Goal: Task Accomplishment & Management: Manage account settings

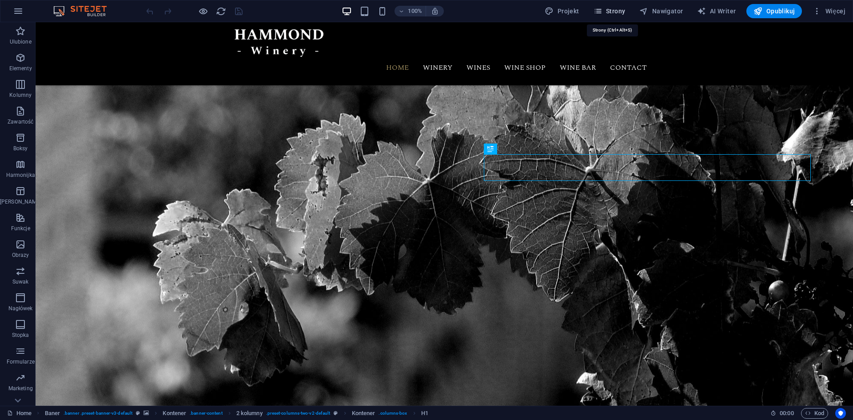
click at [602, 10] on icon "button" at bounding box center [597, 11] width 9 height 9
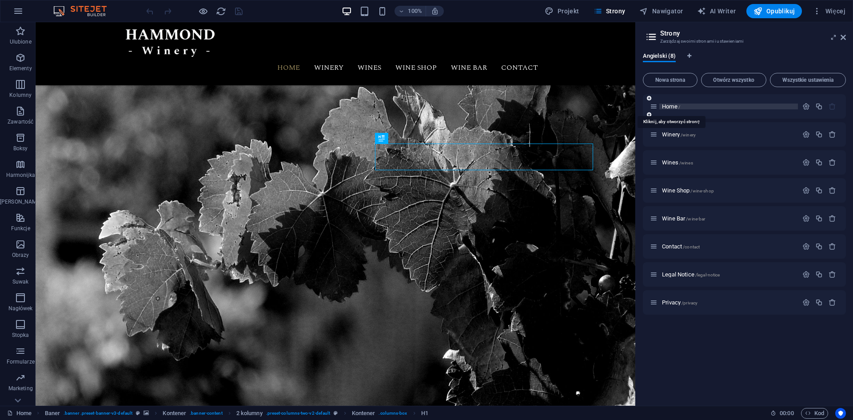
click at [669, 107] on span "Home /" at bounding box center [671, 106] width 18 height 7
click at [21, 405] on icon at bounding box center [18, 400] width 12 height 12
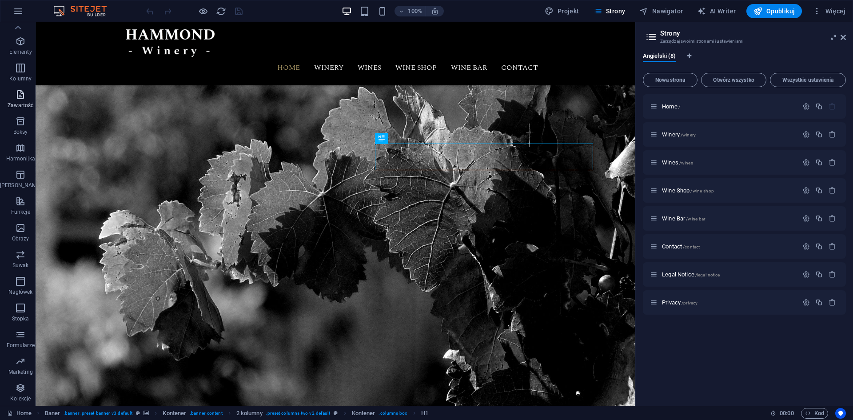
click at [15, 97] on icon "button" at bounding box center [20, 94] width 11 height 11
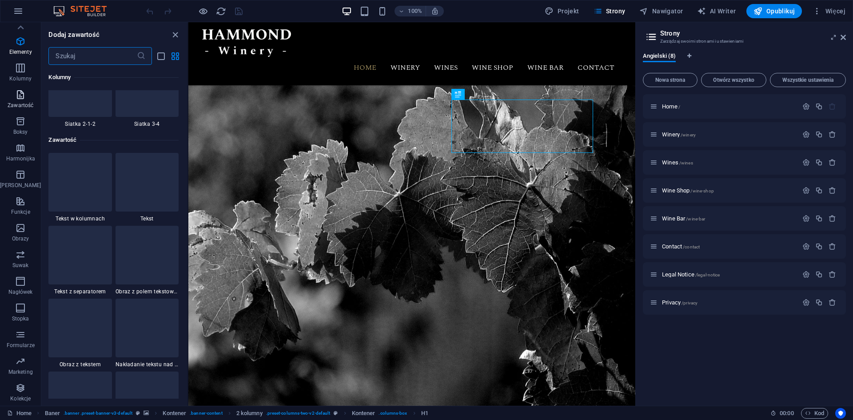
scroll to position [1554, 0]
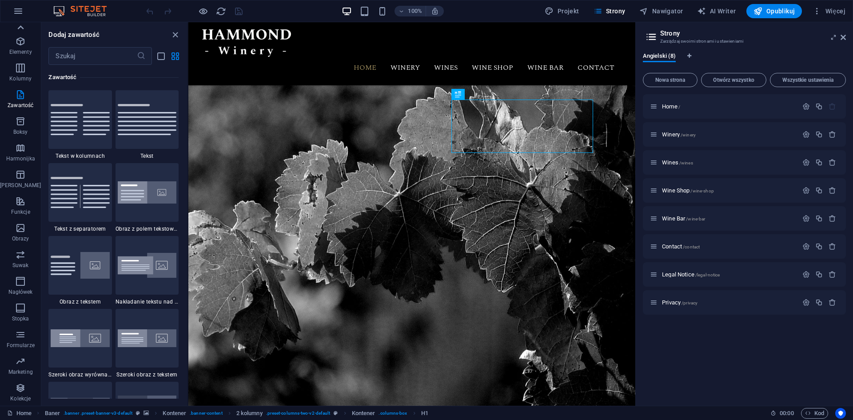
click at [17, 28] on icon at bounding box center [20, 27] width 12 height 12
click at [8, 64] on span "Elementy" at bounding box center [20, 62] width 41 height 21
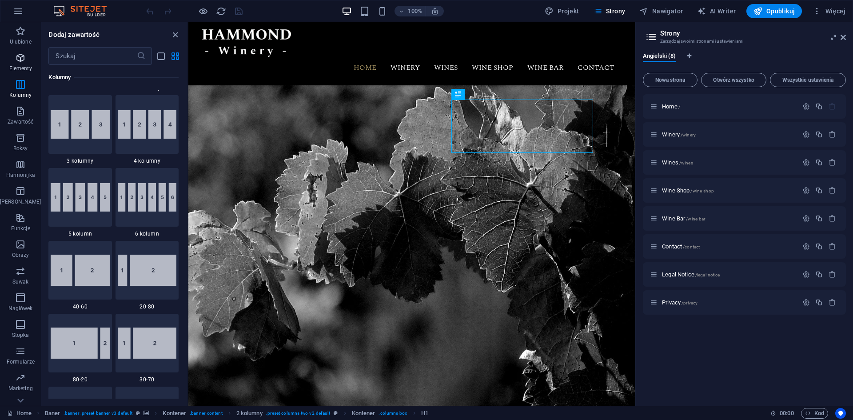
scroll to position [95, 0]
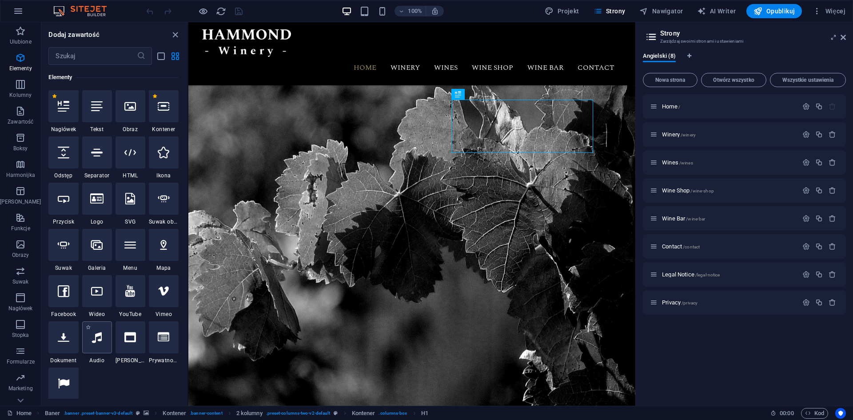
click at [98, 352] on div at bounding box center [97, 337] width 30 height 32
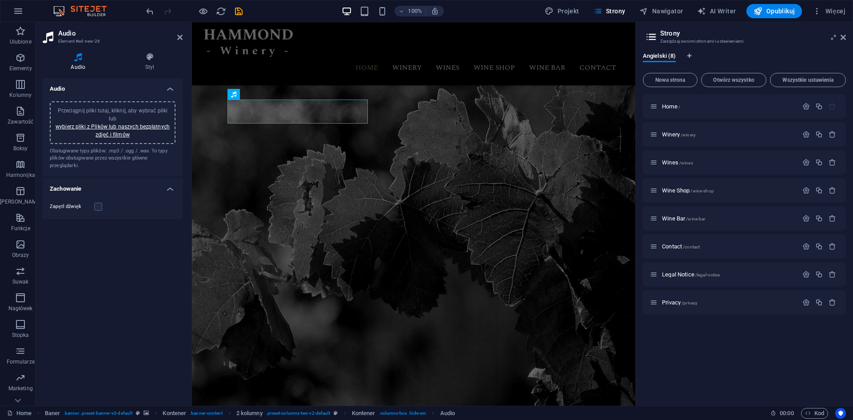
click at [78, 111] on span "Przeciągnij pliki tutaj, kliknij, aby wybrać pliki lub wybierz pliki z Plików l…" at bounding box center [113, 122] width 114 height 30
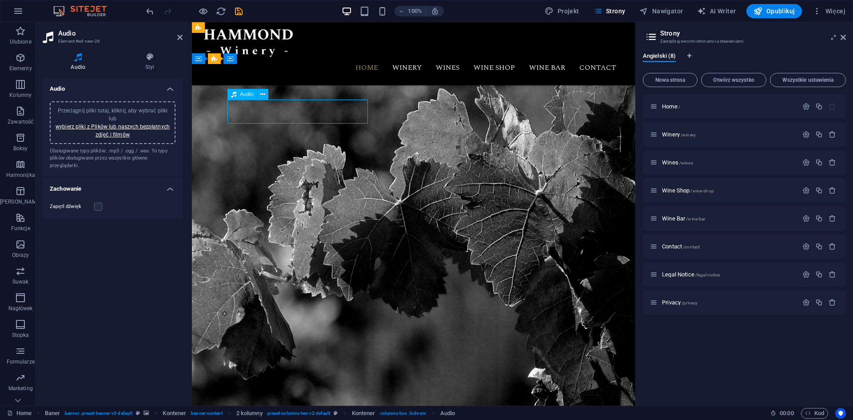
click at [144, 67] on h4 "Styl" at bounding box center [149, 61] width 65 height 19
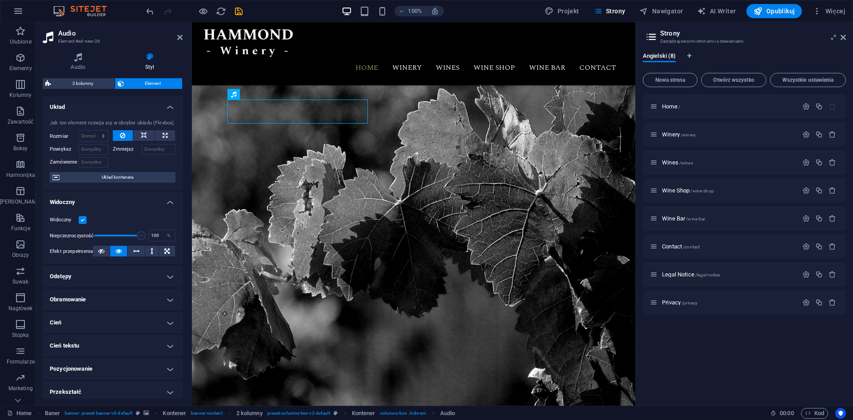
scroll to position [73, 0]
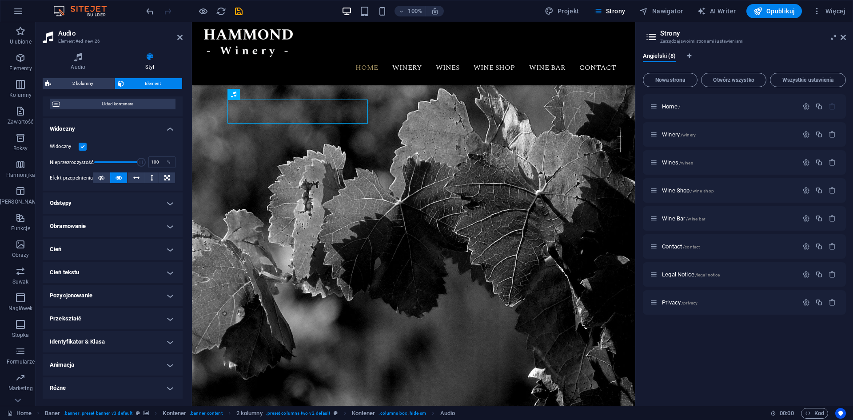
click at [169, 320] on h4 "Przekształć" at bounding box center [113, 318] width 140 height 21
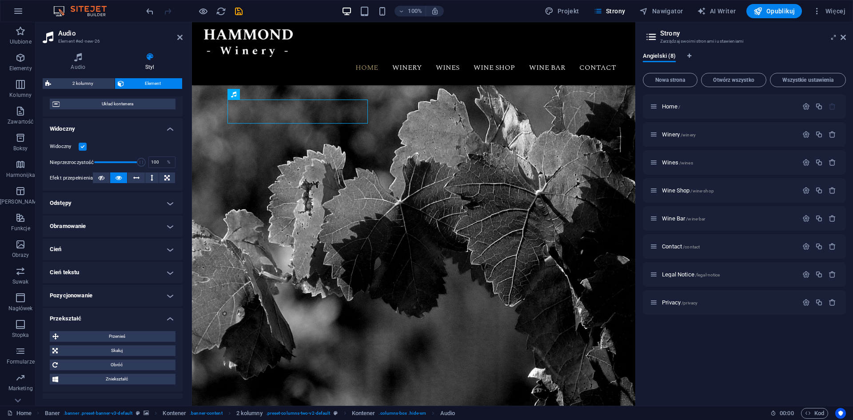
click at [169, 320] on h4 "Przekształć" at bounding box center [113, 316] width 140 height 16
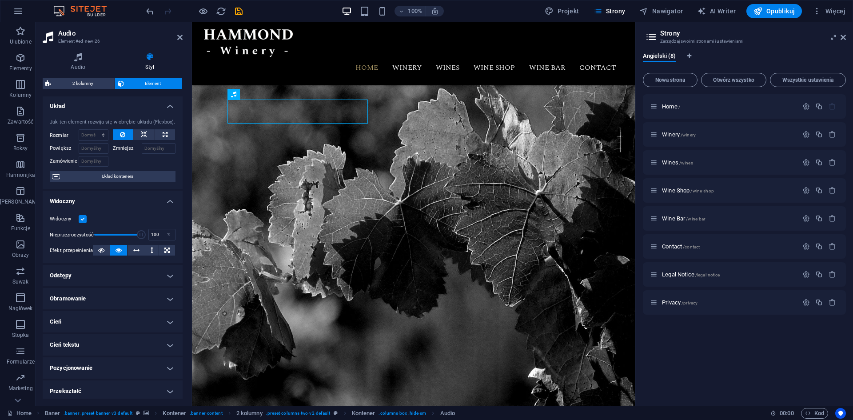
scroll to position [0, 0]
click at [81, 85] on span "2 kolumny" at bounding box center [83, 83] width 58 height 11
select select "rem"
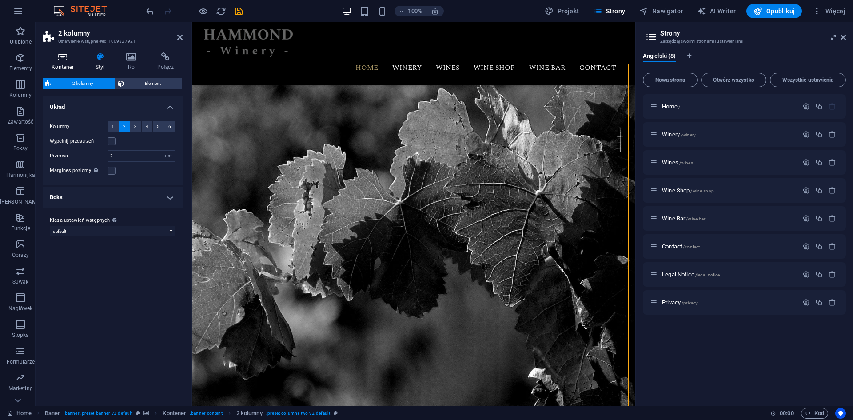
click at [69, 59] on icon at bounding box center [63, 56] width 40 height 9
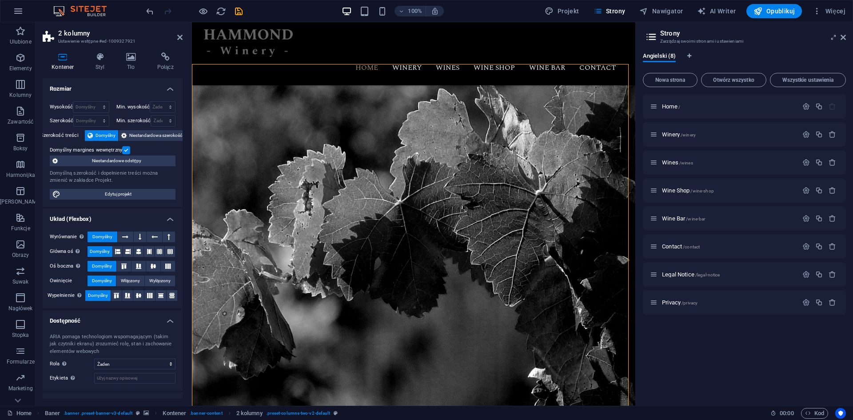
click at [129, 150] on label at bounding box center [126, 150] width 8 height 8
click at [0, 0] on input "Domyślny margines wewnętrzny" at bounding box center [0, 0] width 0 height 0
click at [130, 150] on div "Domyślny margines wewnętrzny" at bounding box center [111, 150] width 123 height 11
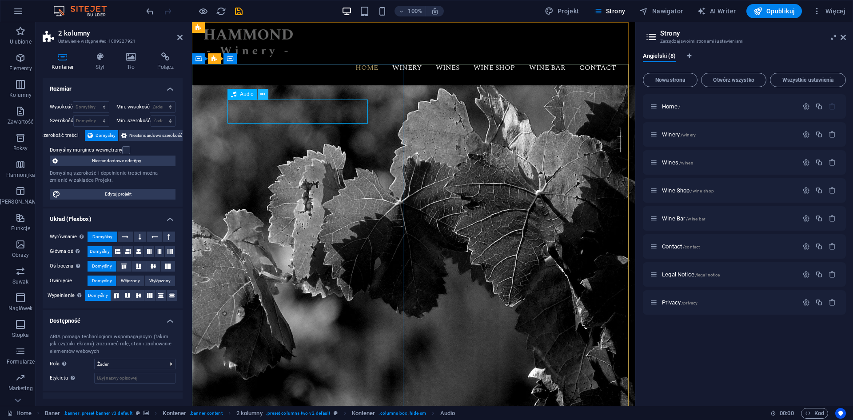
click at [262, 95] on icon at bounding box center [262, 94] width 5 height 9
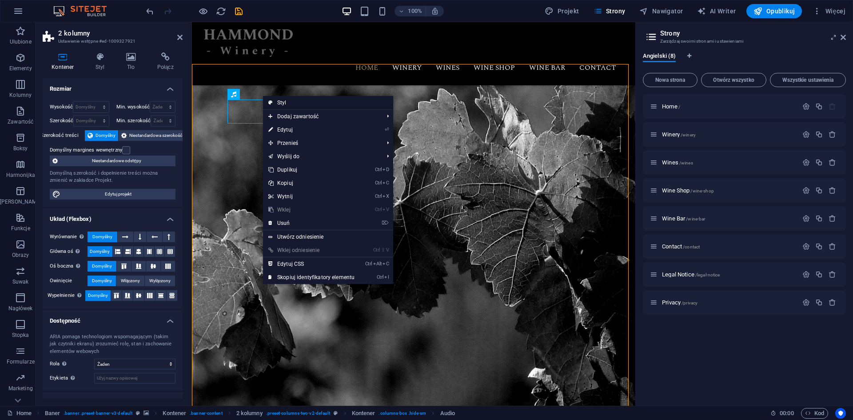
click at [277, 101] on link "Styl" at bounding box center [328, 102] width 130 height 13
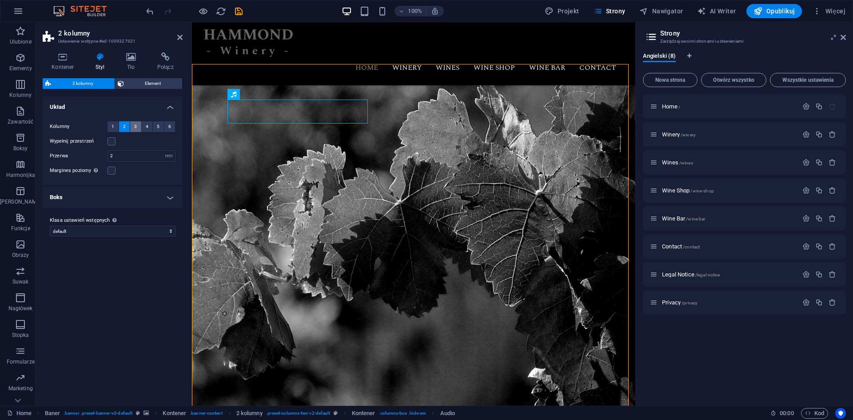
click at [137, 125] on button "3" at bounding box center [135, 126] width 11 height 11
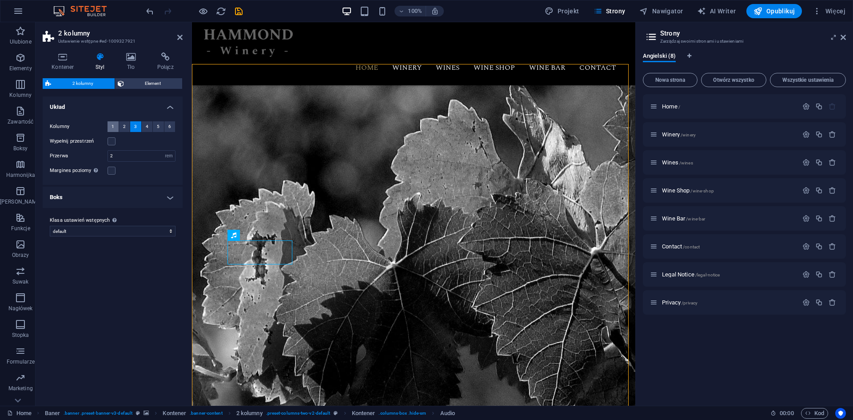
click at [111, 125] on button "1" at bounding box center [112, 126] width 11 height 11
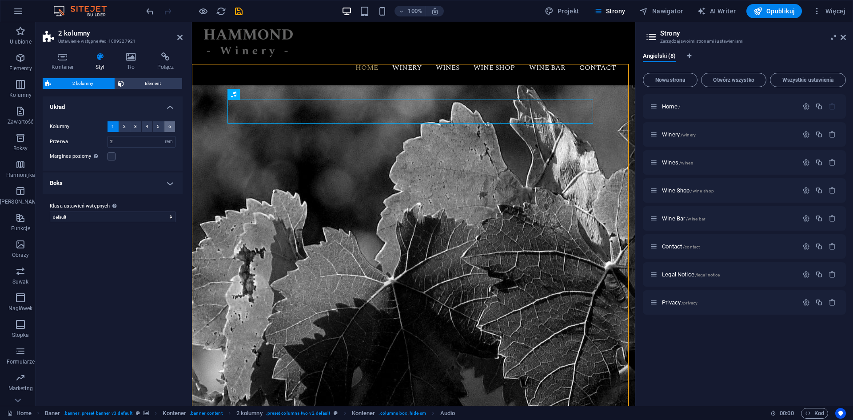
click at [174, 123] on button "6" at bounding box center [169, 126] width 11 height 11
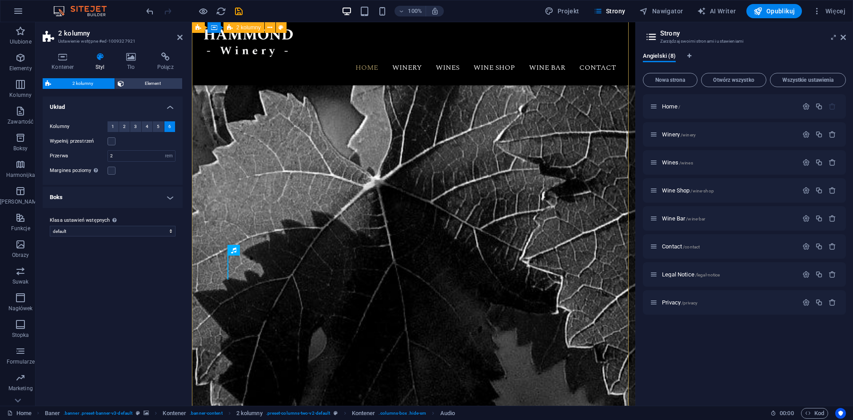
scroll to position [355, 0]
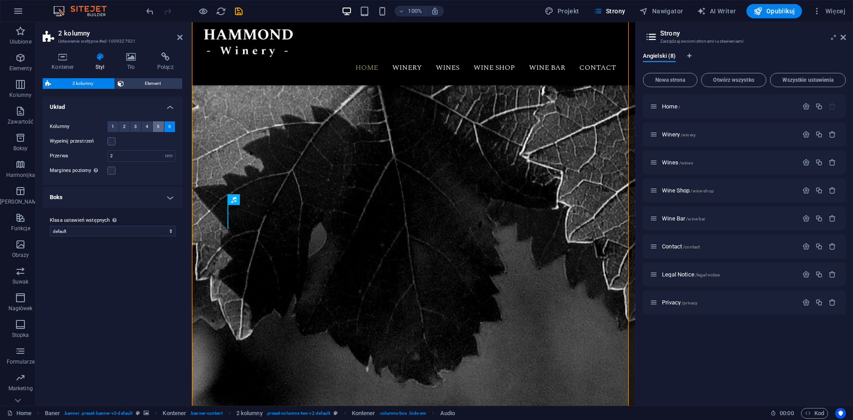
click at [158, 123] on span "5" at bounding box center [158, 126] width 3 height 11
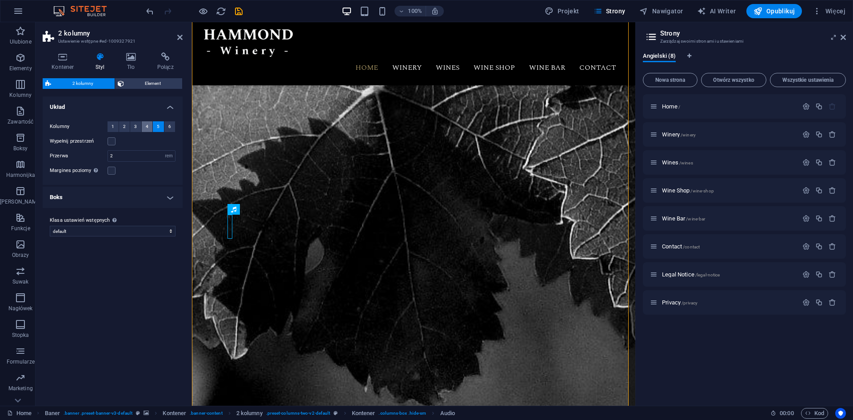
click at [145, 125] on button "4" at bounding box center [147, 126] width 11 height 11
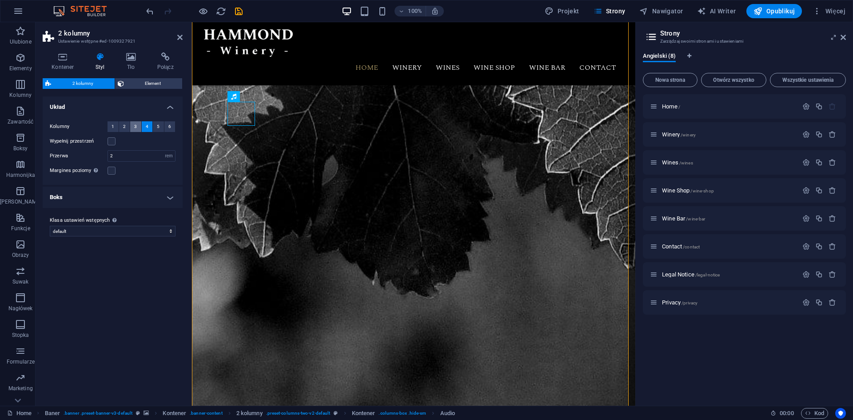
click at [133, 122] on button "3" at bounding box center [135, 126] width 11 height 11
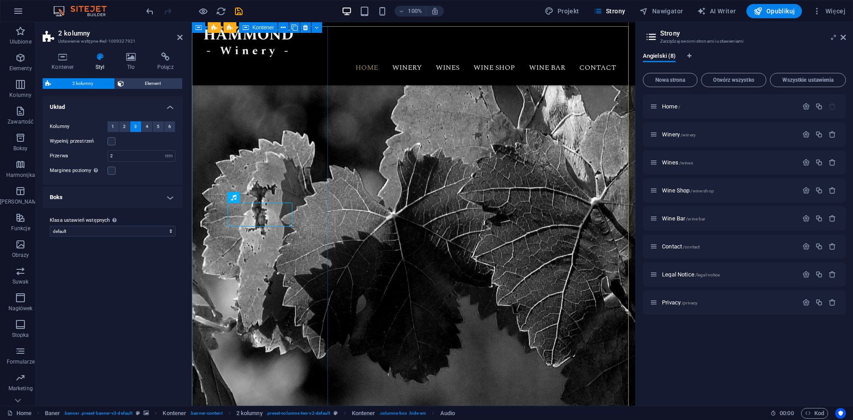
scroll to position [0, 0]
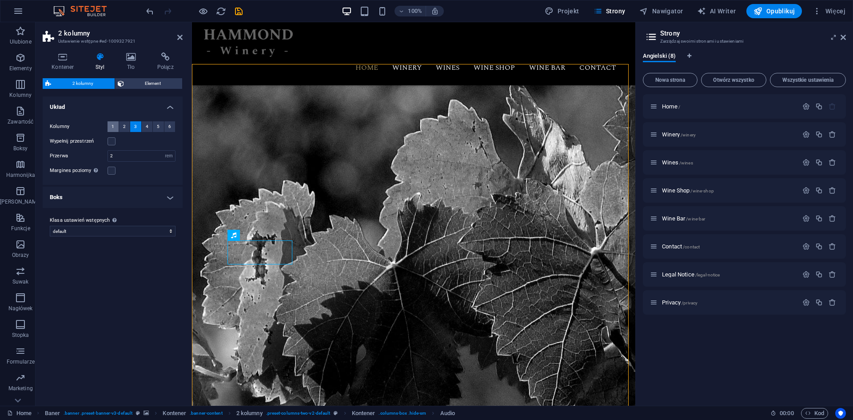
click at [114, 127] on span "1" at bounding box center [112, 126] width 3 height 11
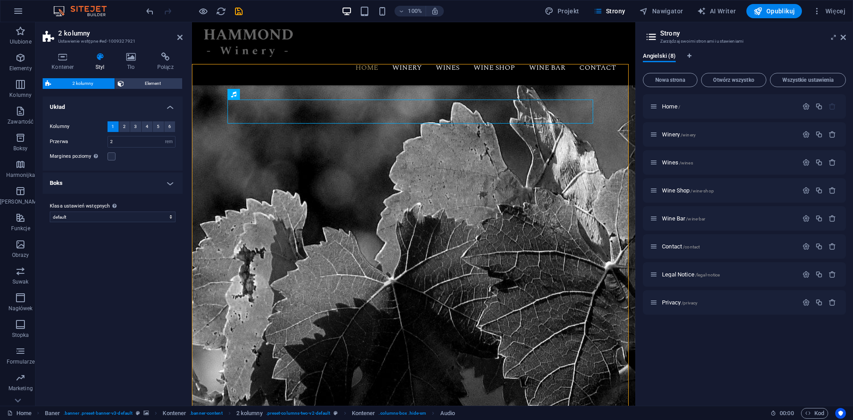
click at [150, 185] on h4 "Boks" at bounding box center [113, 182] width 140 height 21
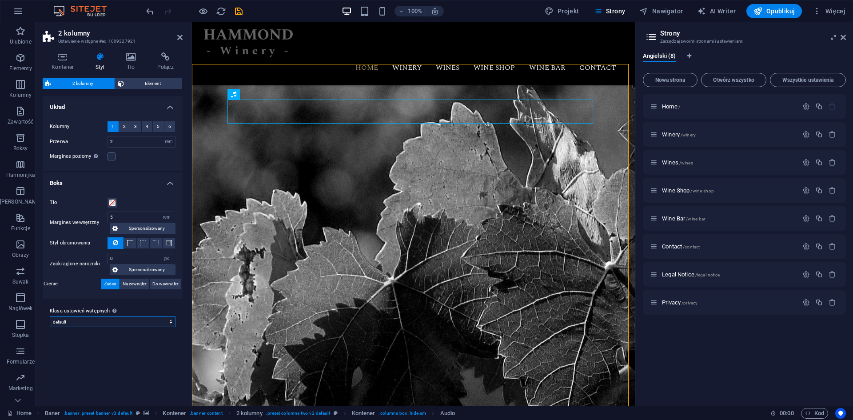
click at [129, 317] on select "default Dodaj klasę ustawień wstępnych" at bounding box center [113, 321] width 126 height 11
click at [50, 316] on select "default Dodaj klasę ustawień wstępnych" at bounding box center [113, 321] width 126 height 11
select select "preset-columns-two-v2-default"
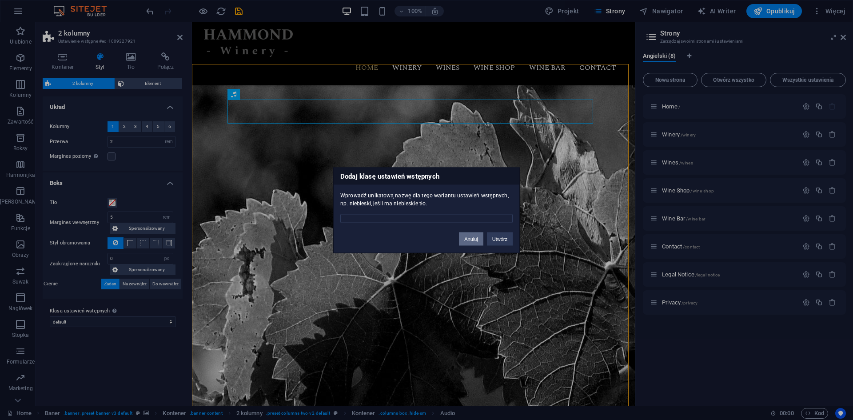
click at [480, 239] on button "Anuluj" at bounding box center [471, 238] width 24 height 13
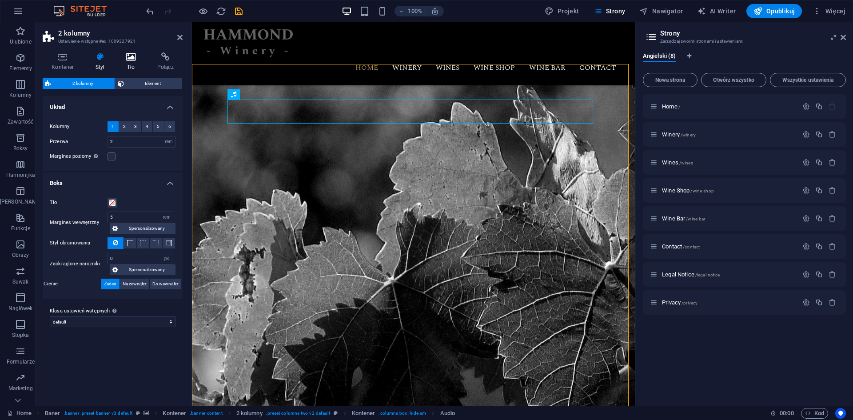
click at [128, 57] on icon at bounding box center [131, 56] width 28 height 9
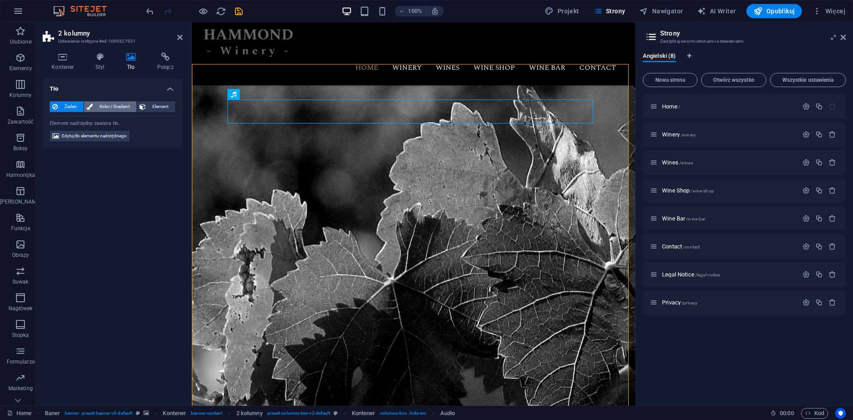
click at [98, 107] on span "Kolor / Gradient" at bounding box center [115, 106] width 38 height 11
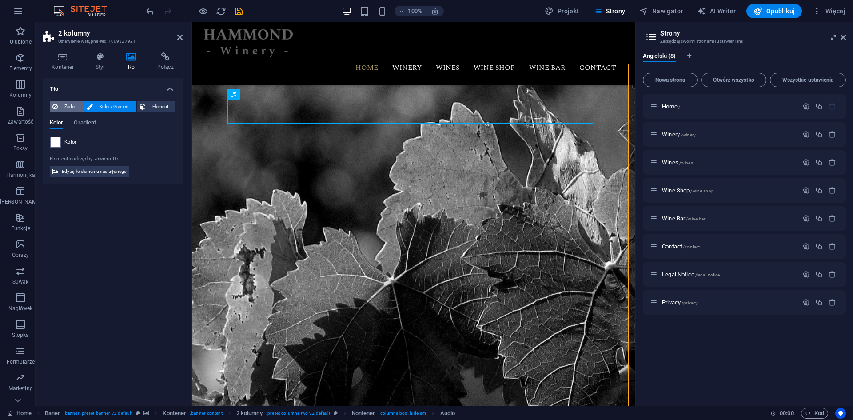
click at [71, 105] on span "Żaden" at bounding box center [70, 106] width 20 height 11
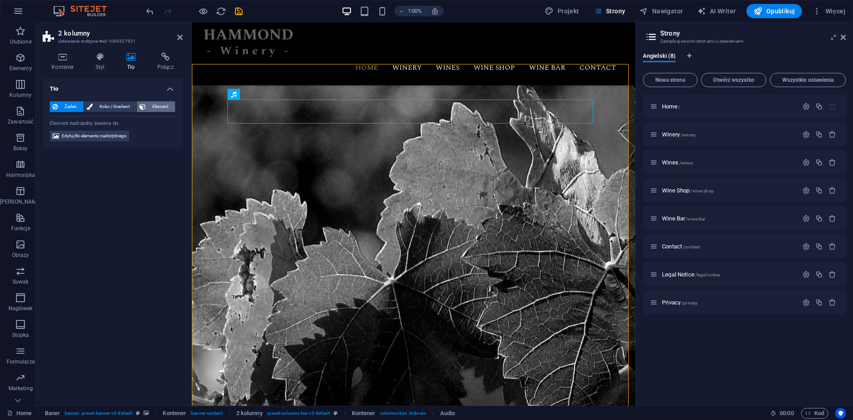
click at [151, 105] on span "Element" at bounding box center [160, 106] width 24 height 11
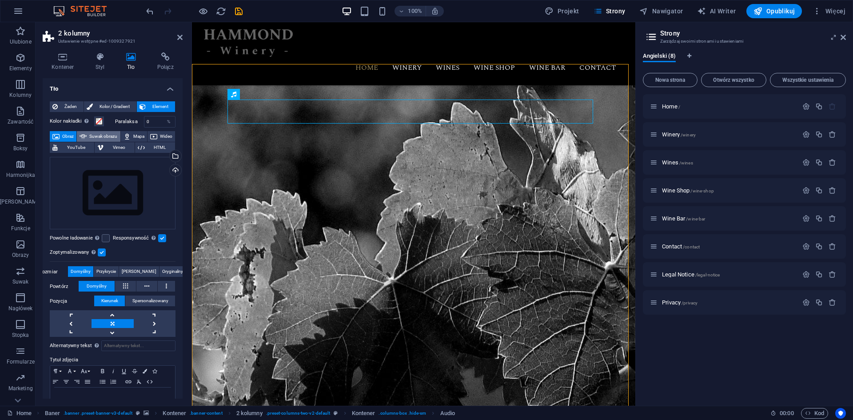
click at [101, 137] on span "Suwak obrazu" at bounding box center [103, 136] width 28 height 11
select select "ms"
select select "s"
select select "progressive"
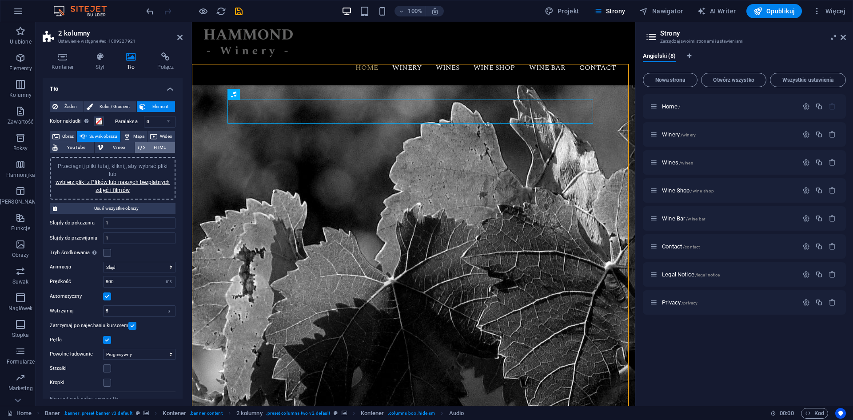
click at [160, 148] on span "HTML" at bounding box center [159, 147] width 25 height 11
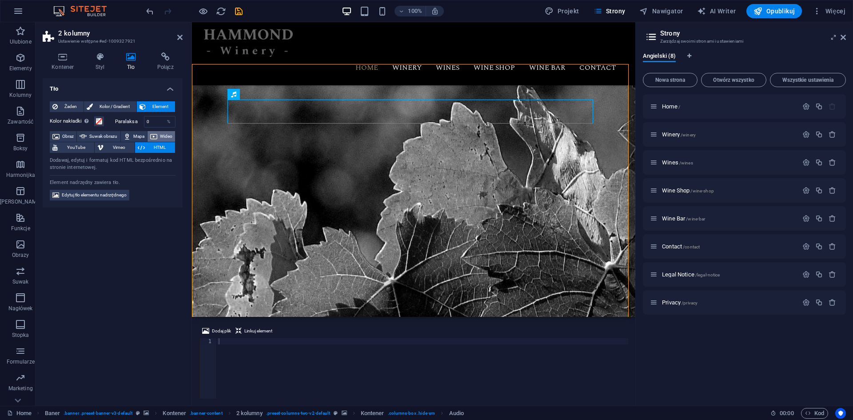
click at [158, 140] on button "Wideo" at bounding box center [161, 136] width 28 height 11
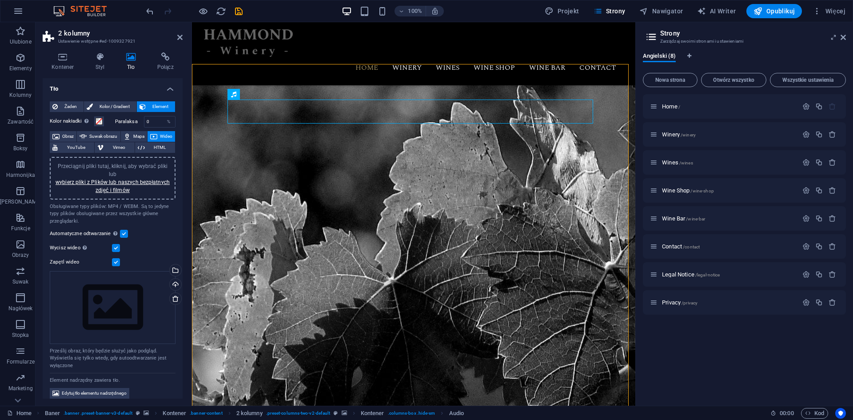
click at [184, 40] on aside "2 kolumny Ustawienie wstępne #ed-1009327921 Kontener Styl Tło Połącz Rozmiar Wy…" at bounding box center [114, 213] width 156 height 383
click at [241, 13] on icon "save" at bounding box center [239, 11] width 10 height 10
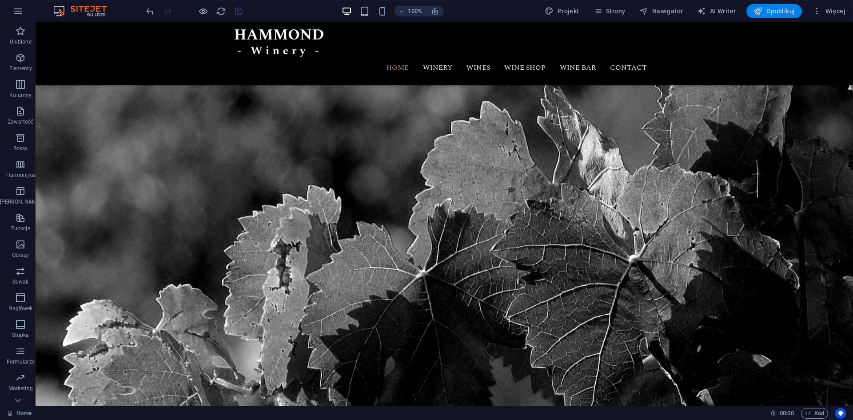
click at [766, 12] on span "Opublikuj" at bounding box center [773, 11] width 41 height 9
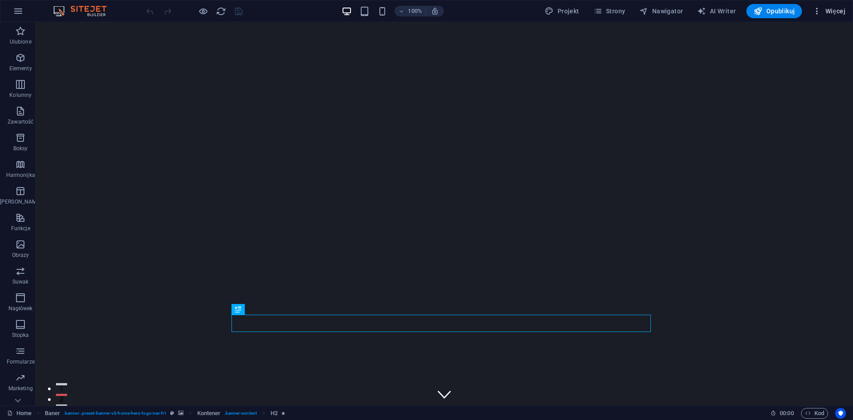
click at [813, 11] on icon "button" at bounding box center [816, 11] width 9 height 9
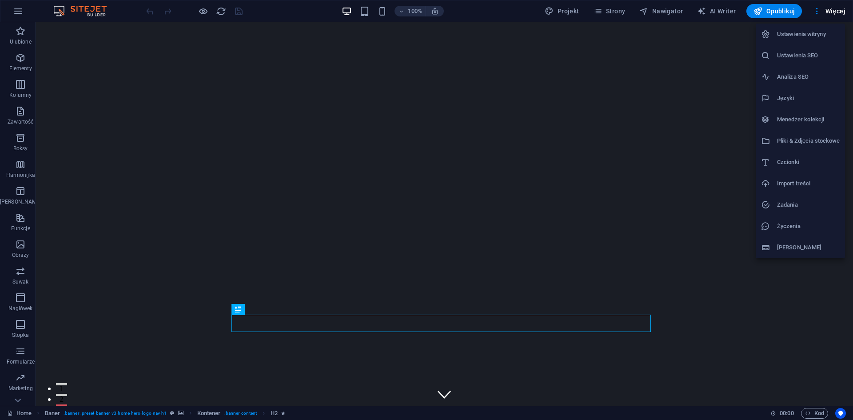
click at [446, 325] on div at bounding box center [426, 210] width 853 height 420
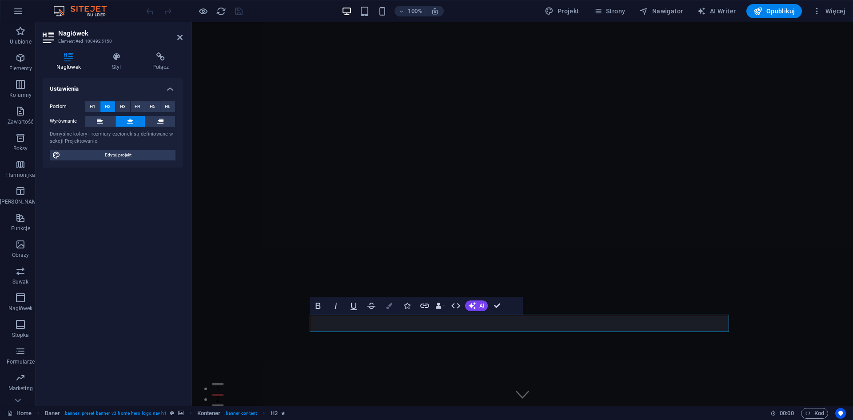
click at [388, 306] on icon "button" at bounding box center [389, 305] width 6 height 6
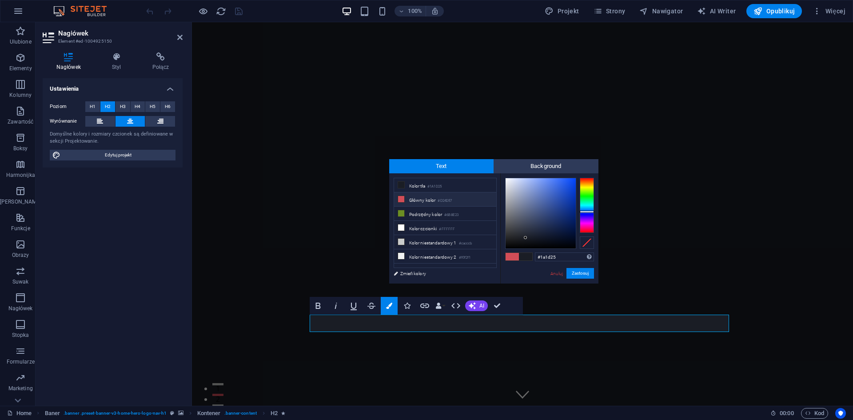
click at [413, 199] on li "Główny kolor #D24D57" at bounding box center [445, 199] width 102 height 14
type input "#d24d57"
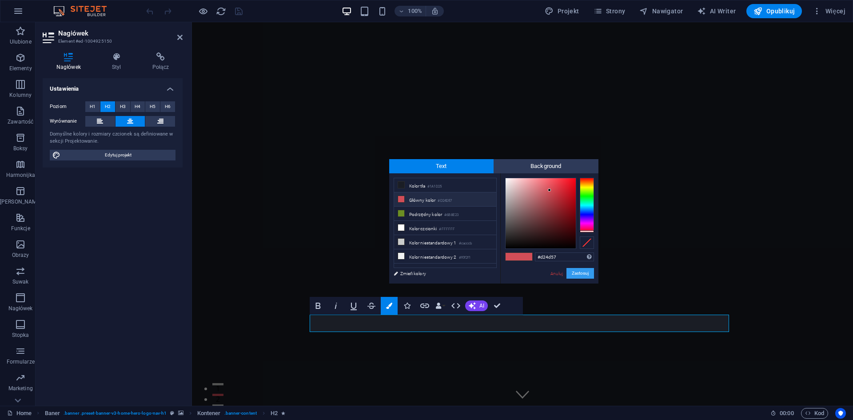
click at [580, 275] on button "Zastosuj" at bounding box center [580, 273] width 28 height 11
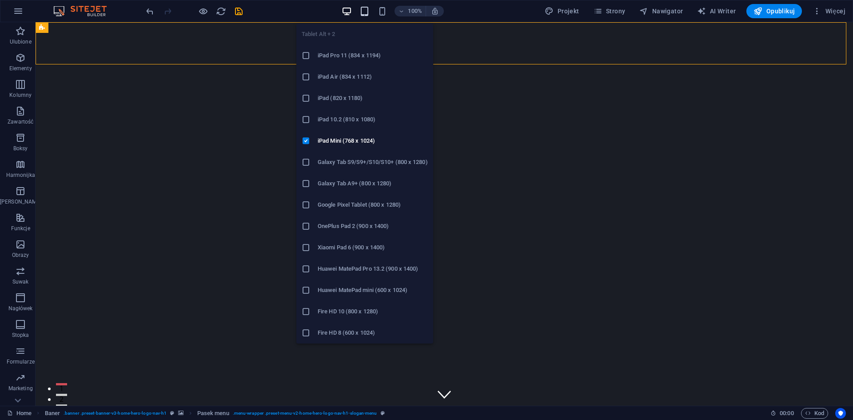
click at [366, 14] on icon "button" at bounding box center [364, 11] width 10 height 10
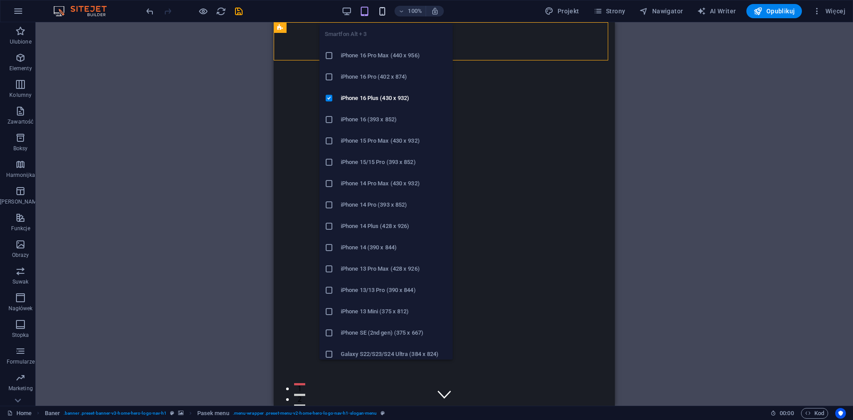
click at [386, 13] on icon "button" at bounding box center [382, 11] width 10 height 10
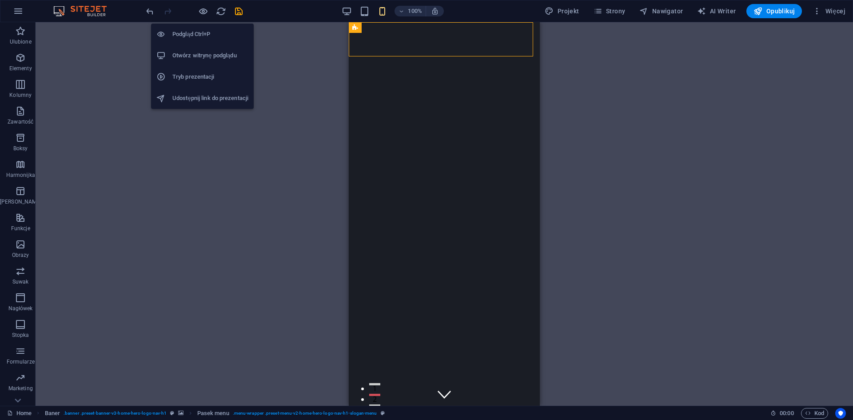
click at [211, 95] on h6 "Udostępnij link do prezentacji" at bounding box center [210, 98] width 76 height 11
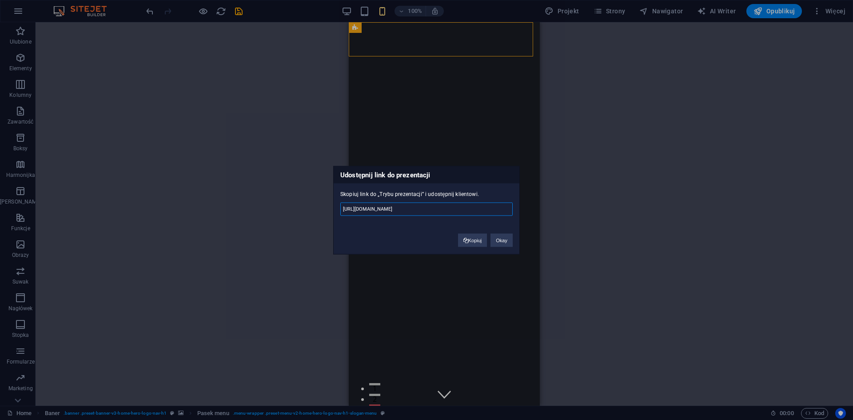
click at [403, 208] on input "https://cms.sitehub.io/presentation/2278315/82cdeb7142828cb4172c857f204b1fc22b4…" at bounding box center [426, 208] width 172 height 13
click at [404, 208] on input "https://cms.sitehub.io/presentation/2278315/82cdeb7142828cb4172c857f204b1fc22b4…" at bounding box center [426, 208] width 172 height 13
click at [475, 241] on button "Kopiuj" at bounding box center [472, 239] width 29 height 13
click at [495, 239] on button "Okay" at bounding box center [501, 239] width 22 height 13
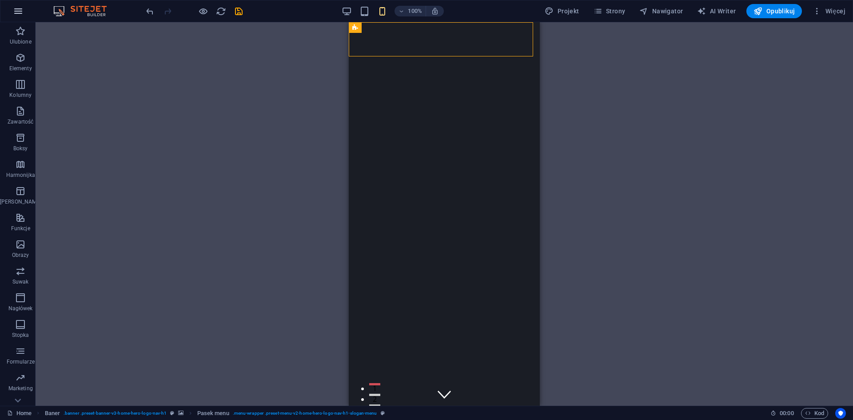
click at [25, 12] on button "button" at bounding box center [18, 10] width 21 height 21
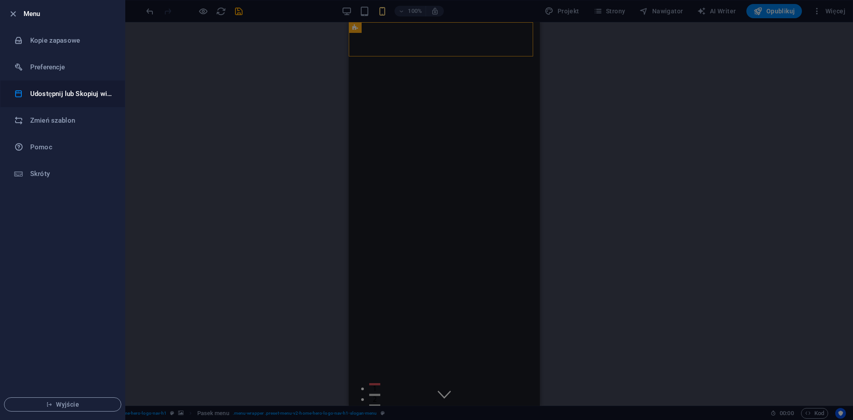
click at [71, 84] on li "Udostępnij lub Skopiuj witrynę" at bounding box center [62, 93] width 124 height 27
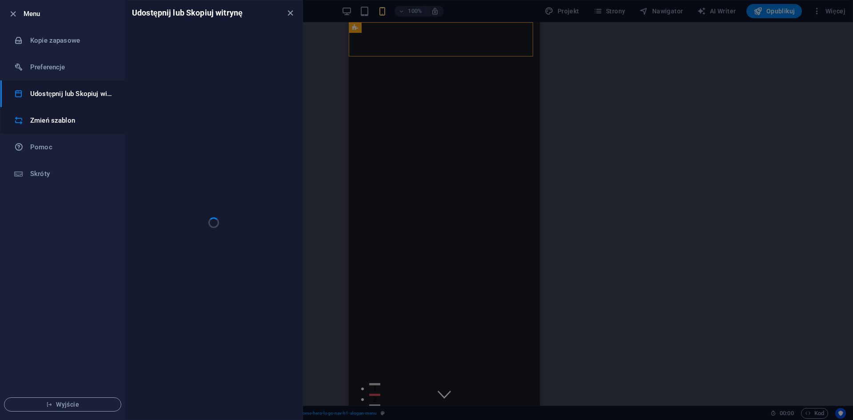
click at [50, 114] on li "Zmień szablon" at bounding box center [62, 120] width 124 height 27
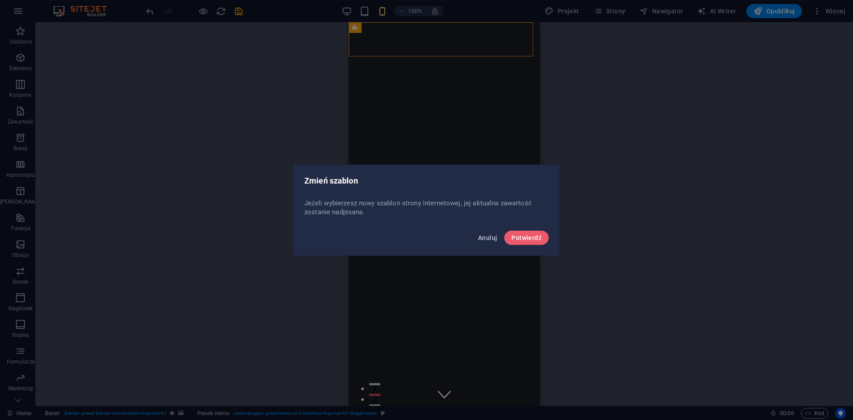
click at [492, 236] on span "Anuluj" at bounding box center [487, 237] width 19 height 7
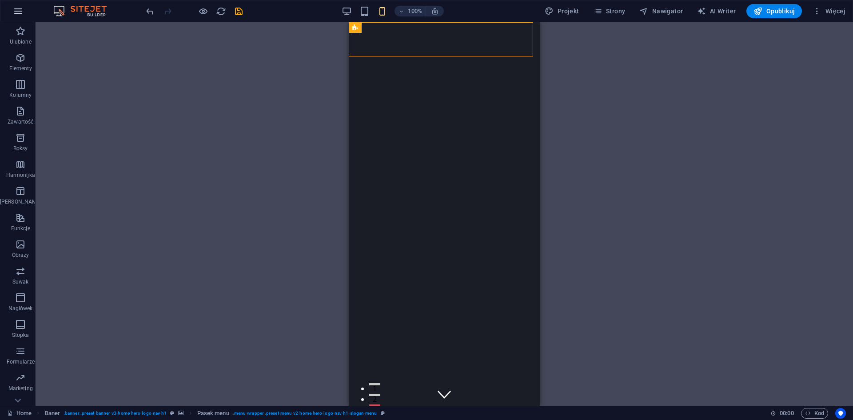
click at [15, 10] on icon "button" at bounding box center [18, 11] width 11 height 11
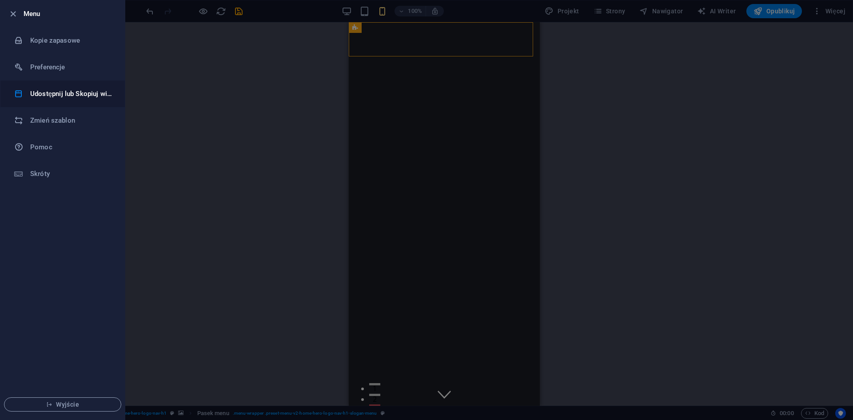
click at [57, 96] on h6 "Udostępnij lub Skopiuj witrynę" at bounding box center [71, 93] width 82 height 11
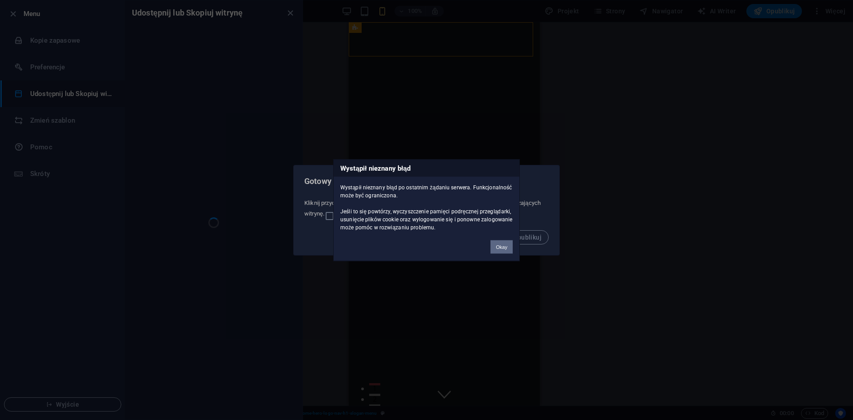
click at [499, 248] on button "Okay" at bounding box center [501, 246] width 22 height 13
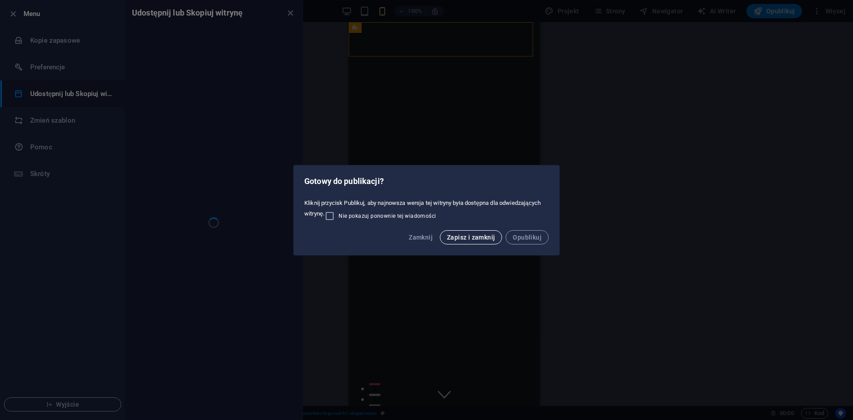
click at [482, 235] on span "Zapisz i zamknij" at bounding box center [471, 237] width 48 height 7
checkbox input "false"
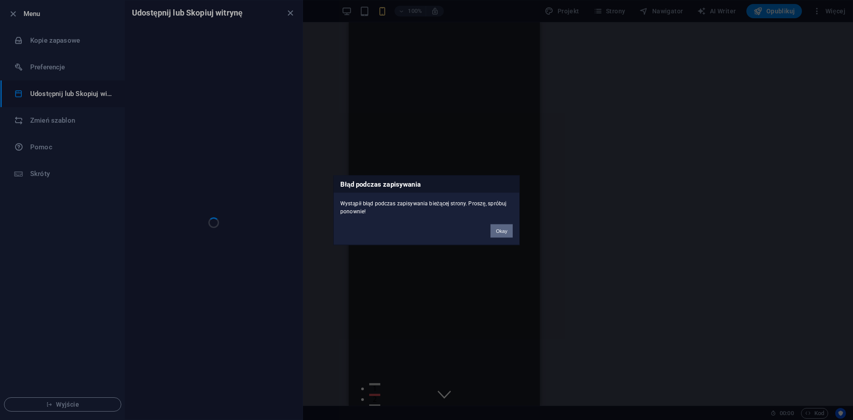
click at [503, 231] on button "Okay" at bounding box center [501, 230] width 22 height 13
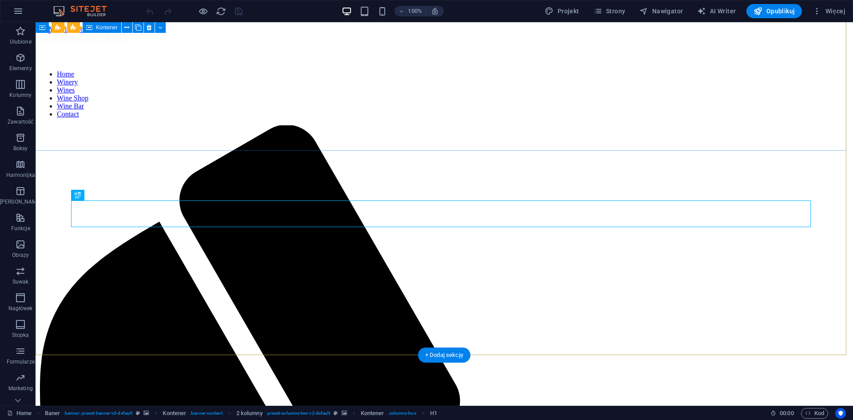
scroll to position [269, 0]
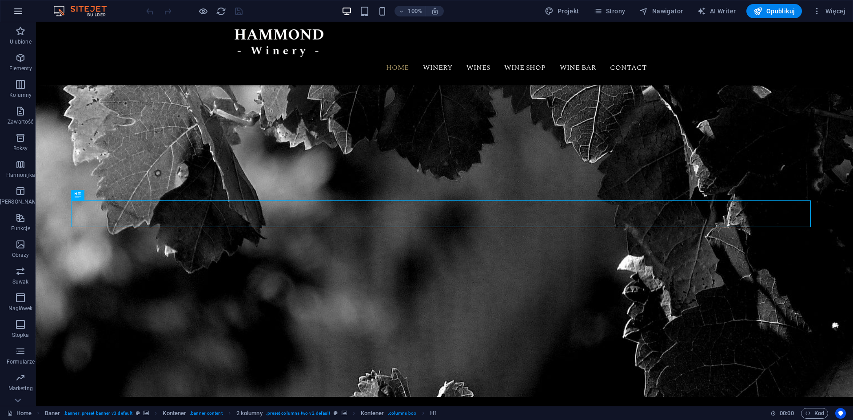
click at [12, 7] on button "button" at bounding box center [18, 10] width 21 height 21
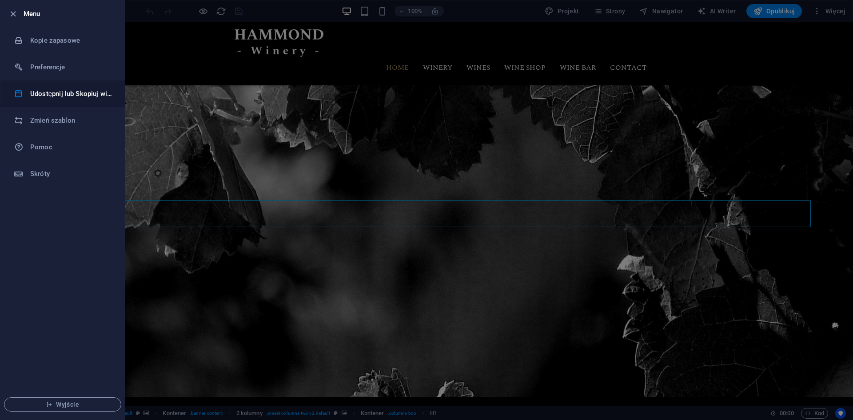
click at [54, 97] on h6 "Udostępnij lub Skopiuj witrynę" at bounding box center [71, 93] width 82 height 11
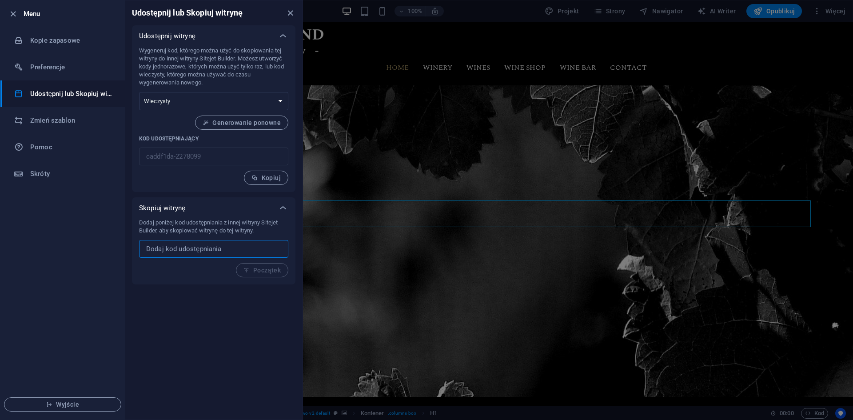
click at [204, 245] on input "text" at bounding box center [213, 249] width 149 height 18
paste input "https://cms.sitehub.io/presentation/2278315/82cdeb7142828cb4172c857f204b1fc22b4…"
type input "https://cms.sitehub.io/presentation/2278315/82cdeb7142828cb4172c857f204b1fc22b4…"
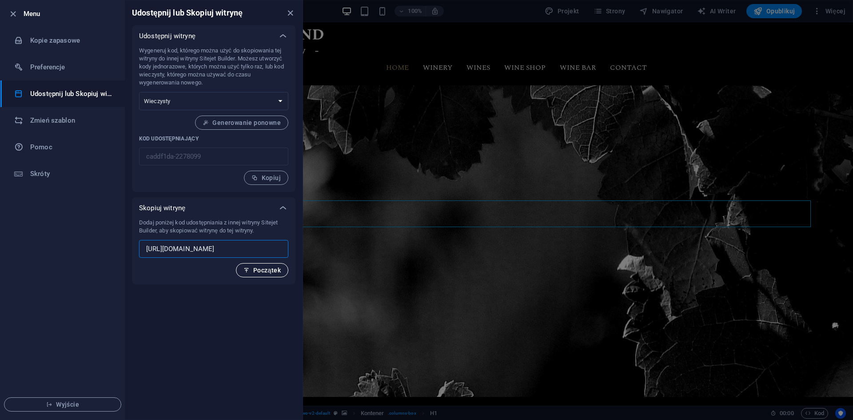
click at [259, 271] on span "Początek" at bounding box center [261, 270] width 37 height 7
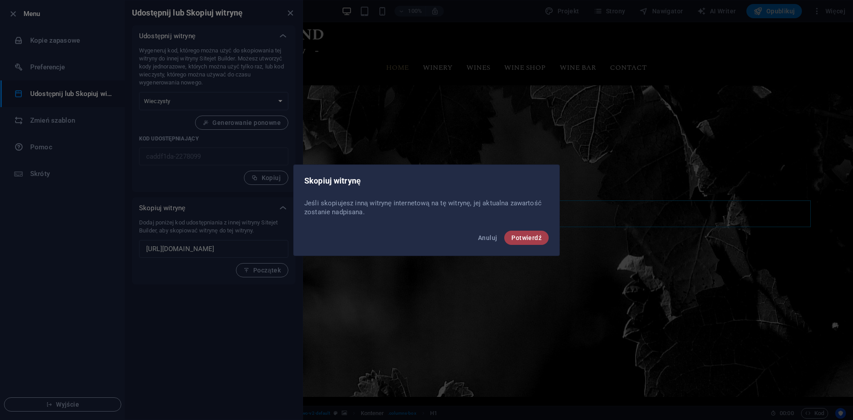
click at [523, 234] on span "Potwierdź" at bounding box center [526, 237] width 30 height 7
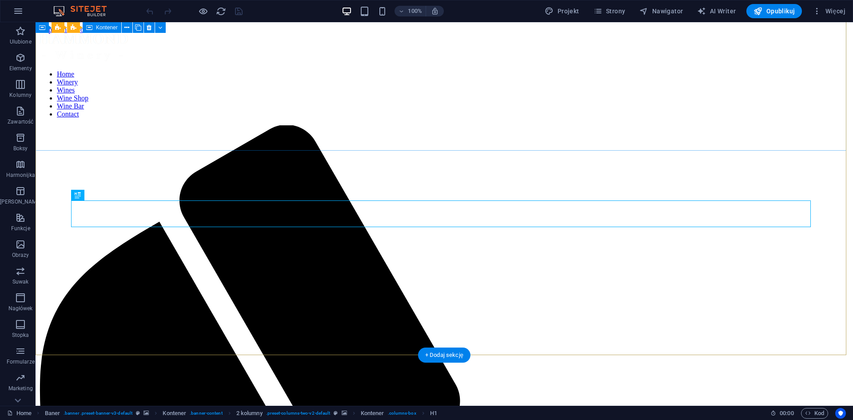
scroll to position [269, 0]
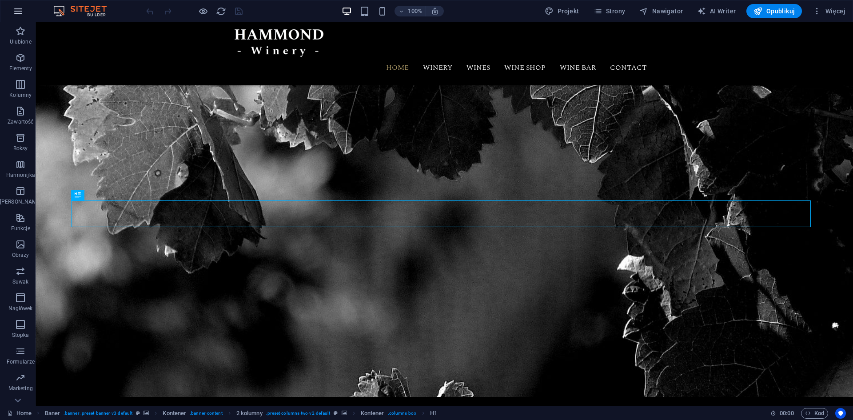
click at [17, 8] on icon "button" at bounding box center [18, 11] width 11 height 11
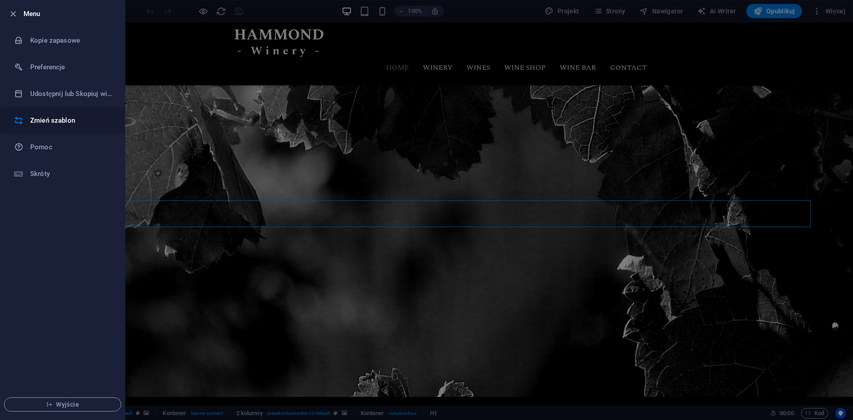
click at [67, 117] on h6 "Zmień szablon" at bounding box center [71, 120] width 82 height 11
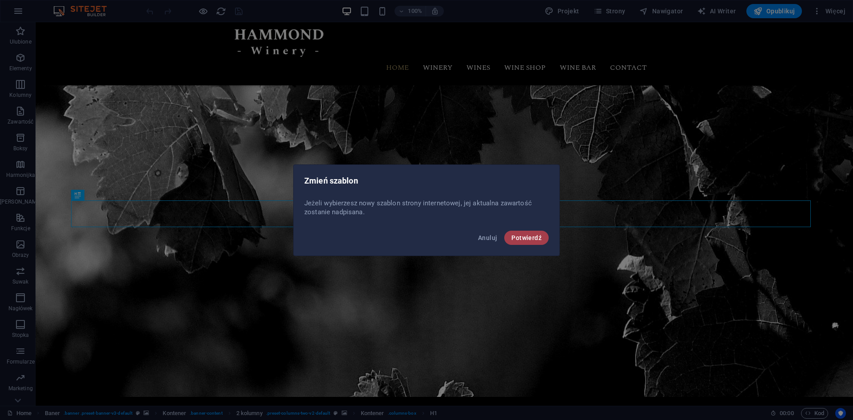
click at [539, 237] on span "Potwierdź" at bounding box center [526, 237] width 30 height 7
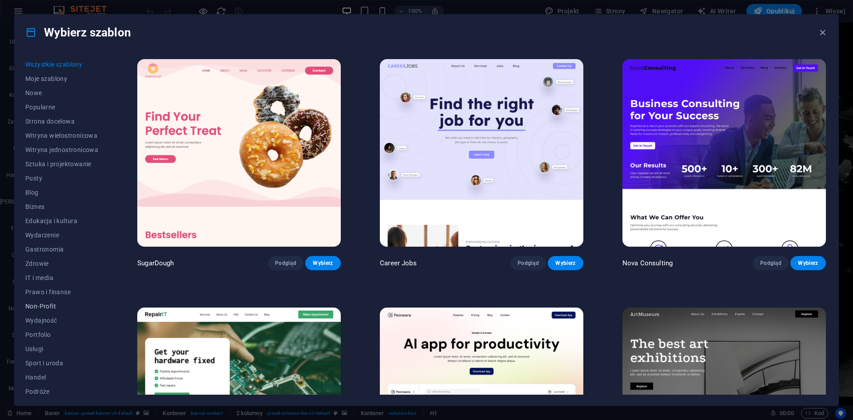
click at [49, 304] on span "Non-Profit" at bounding box center [61, 305] width 73 height 7
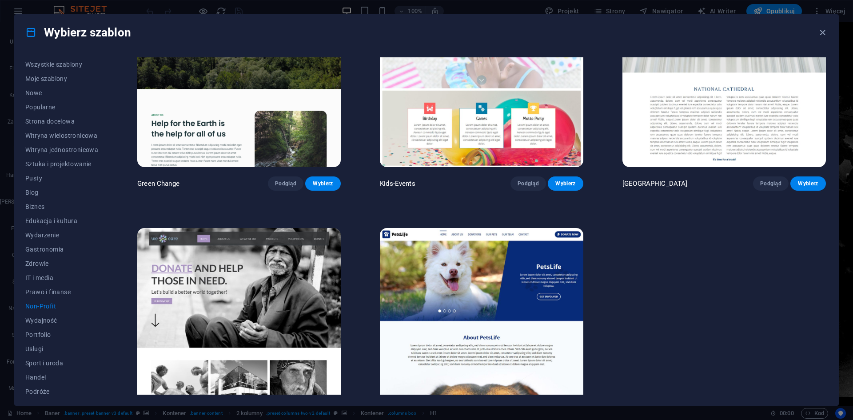
scroll to position [33, 0]
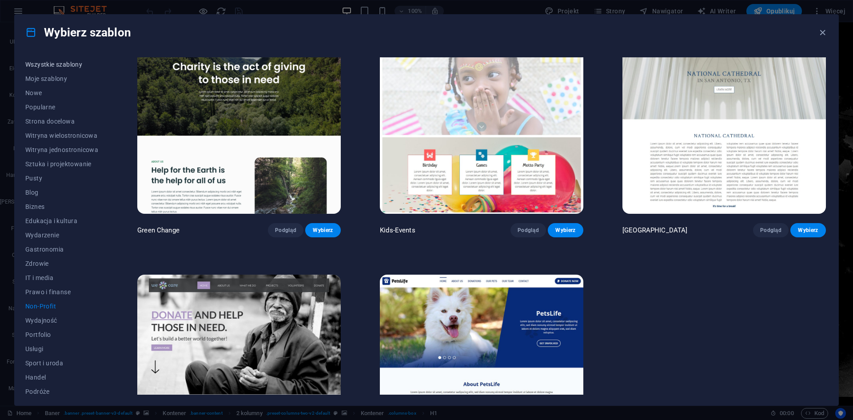
click at [55, 60] on button "Wszystkie szablony" at bounding box center [61, 64] width 73 height 14
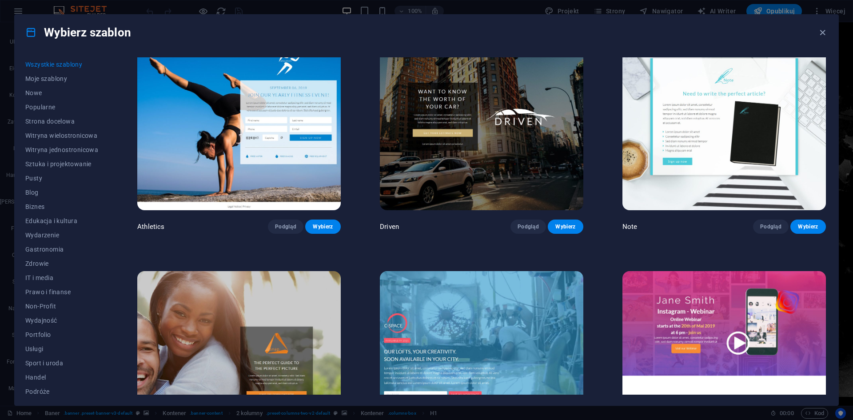
scroll to position [13476, 0]
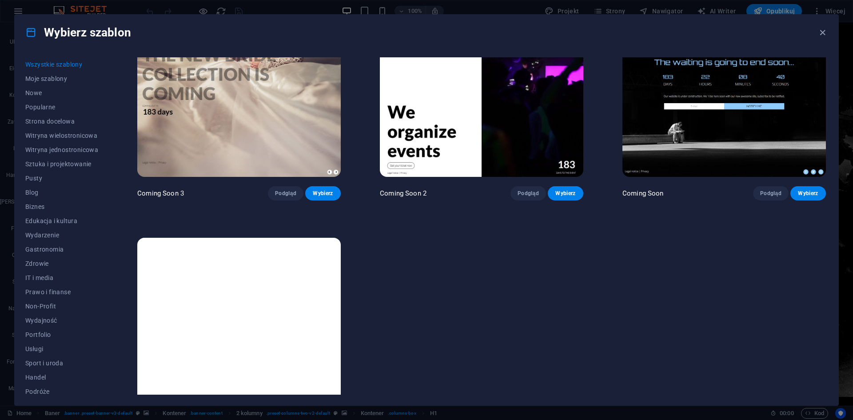
click at [285, 262] on img at bounding box center [238, 331] width 203 height 187
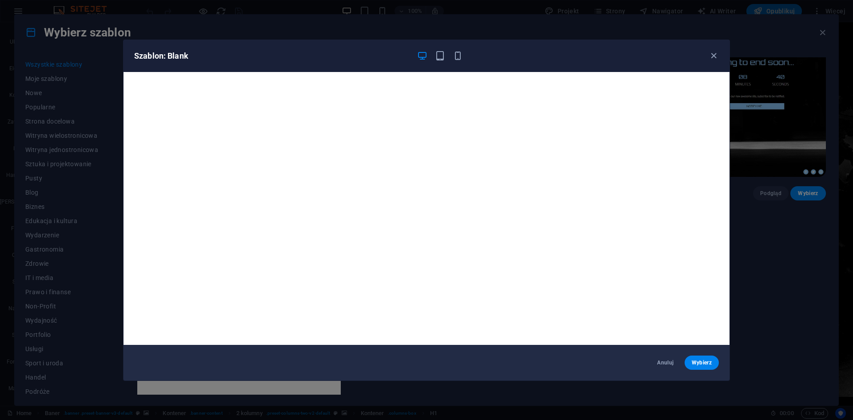
click at [724, 58] on div "Szablon: Blank" at bounding box center [426, 56] width 606 height 32
click at [708, 57] on div "Szablon: Blank" at bounding box center [421, 56] width 574 height 11
click at [731, 50] on div "Szablon: Blank Anuluj Wybierz" at bounding box center [426, 210] width 853 height 420
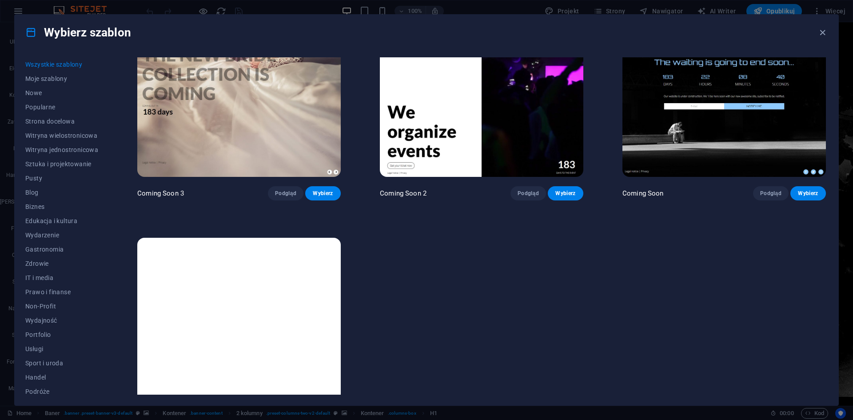
click at [717, 54] on div "Wszystkie szablony Moje szablony Nowe Popularne Strona docelowa Witryna wielost…" at bounding box center [427, 227] width 824 height 355
click at [823, 32] on icon "button" at bounding box center [822, 33] width 10 height 10
